Goal: Task Accomplishment & Management: Use online tool/utility

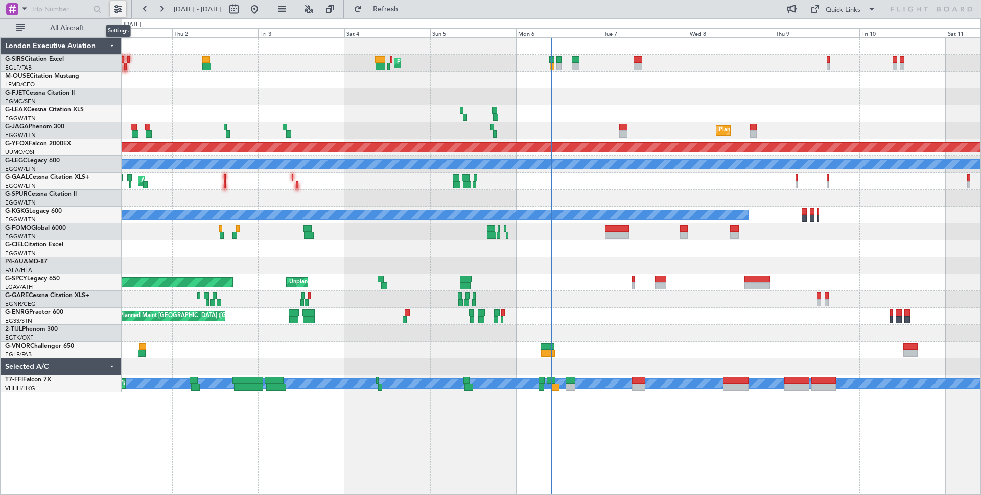
click at [116, 9] on button at bounding box center [118, 9] width 16 height 16
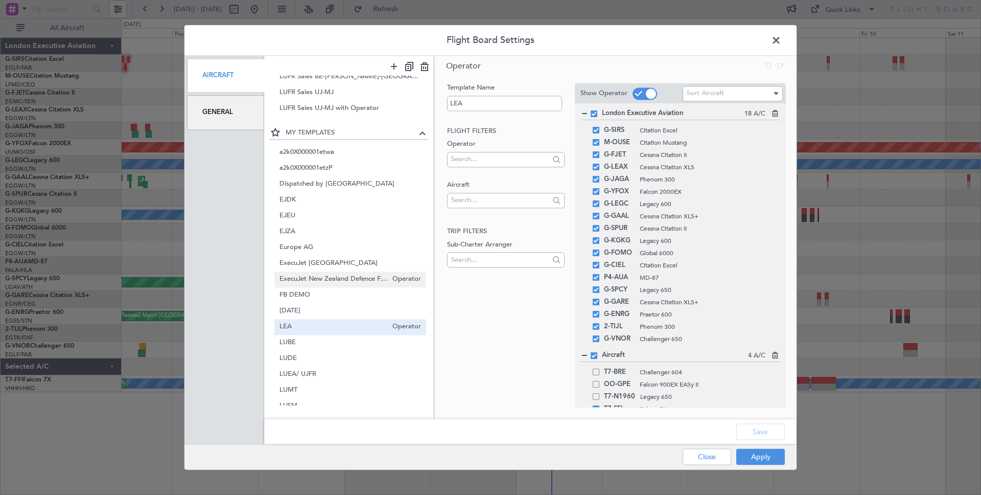
scroll to position [89, 0]
click at [311, 338] on span "LUBE" at bounding box center [334, 341] width 108 height 11
type input "LUBE"
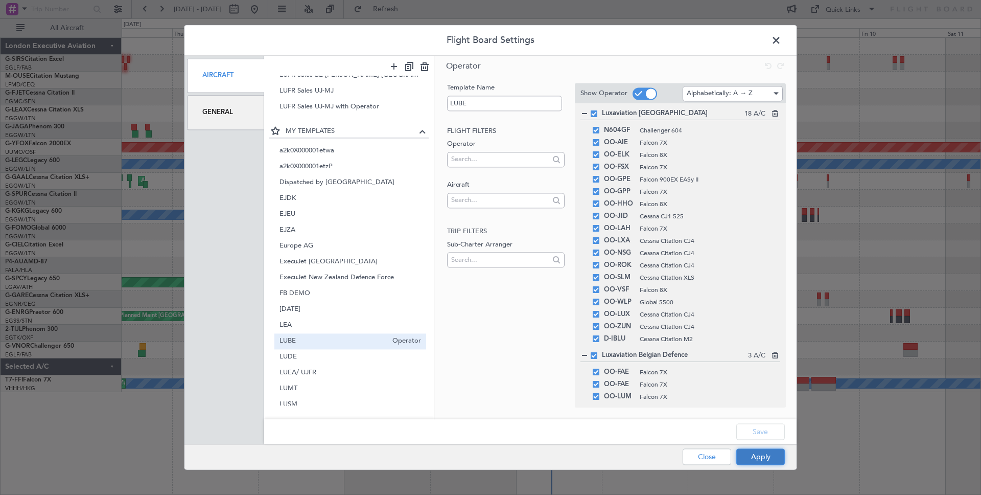
click at [753, 458] on button "Apply" at bounding box center [760, 457] width 49 height 16
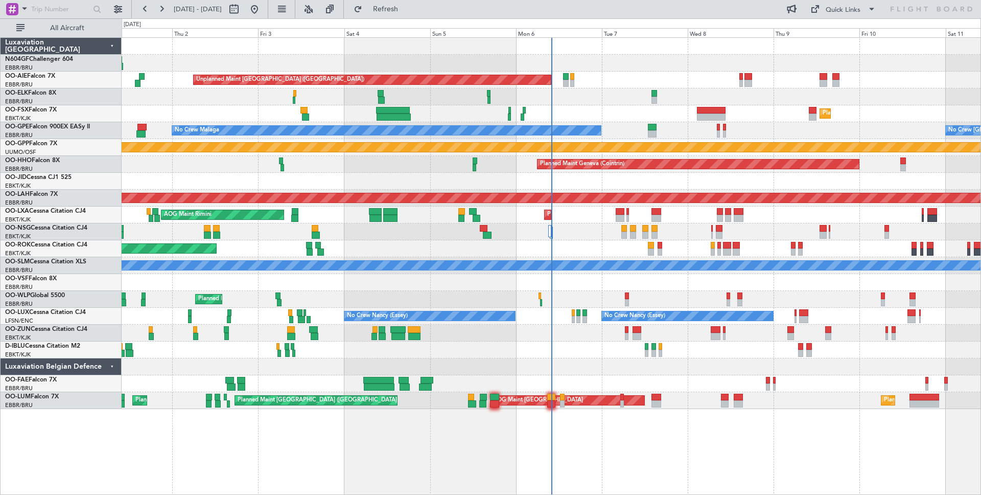
click at [199, 397] on div "Planned Maint [GEOGRAPHIC_DATA] ([GEOGRAPHIC_DATA] National) AOG Maint [GEOGRAP…" at bounding box center [551, 400] width 859 height 17
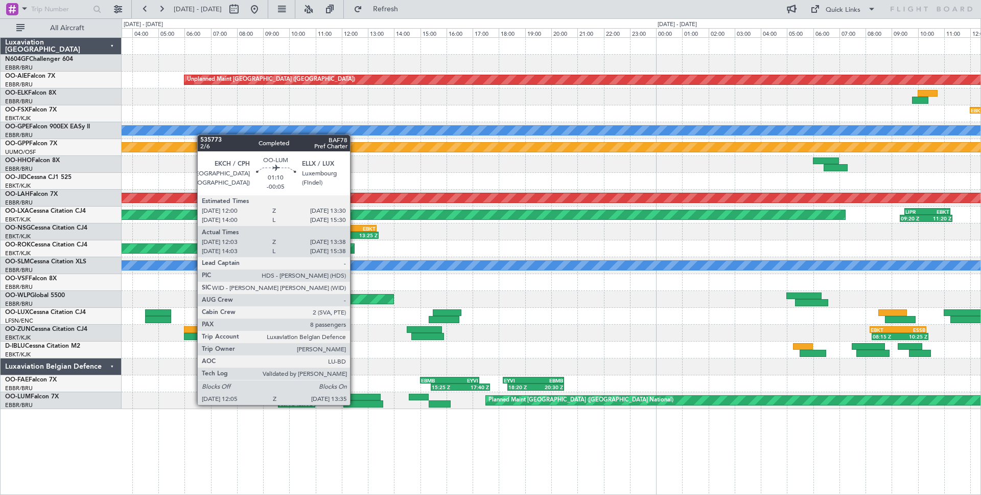
click at [355, 404] on div at bounding box center [362, 403] width 39 height 7
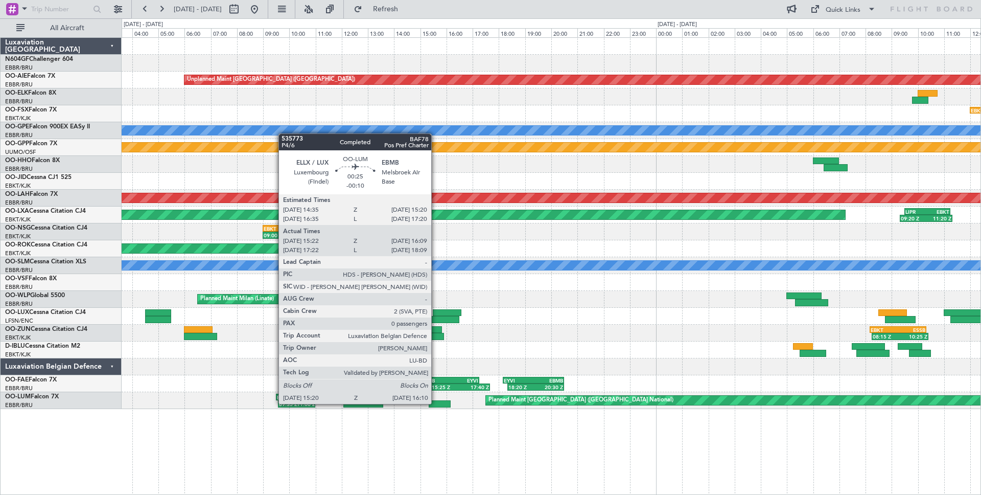
click at [436, 403] on div at bounding box center [440, 403] width 22 height 7
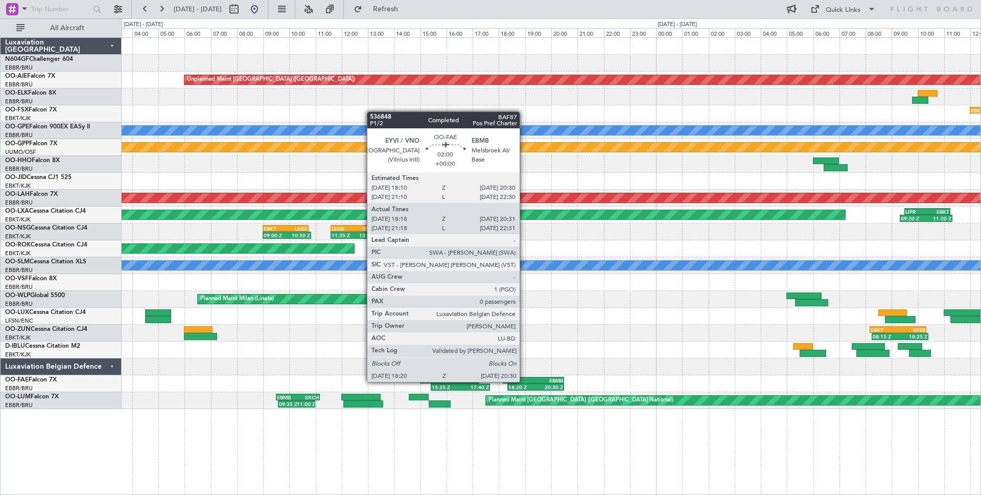
click at [524, 381] on div "EYVI" at bounding box center [519, 380] width 30 height 6
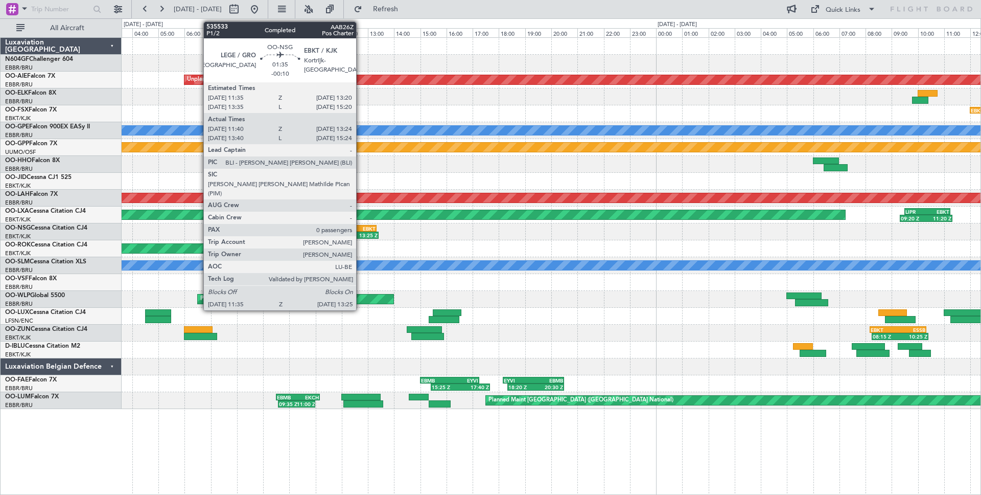
click at [361, 230] on div "EBKT" at bounding box center [365, 228] width 22 height 6
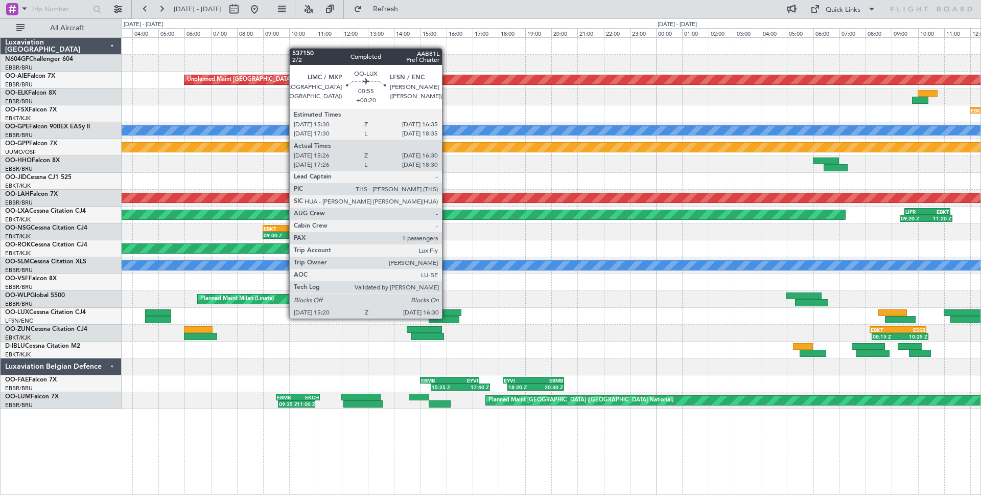
click at [447, 318] on div at bounding box center [444, 319] width 31 height 7
